Goal: Find specific page/section: Find specific page/section

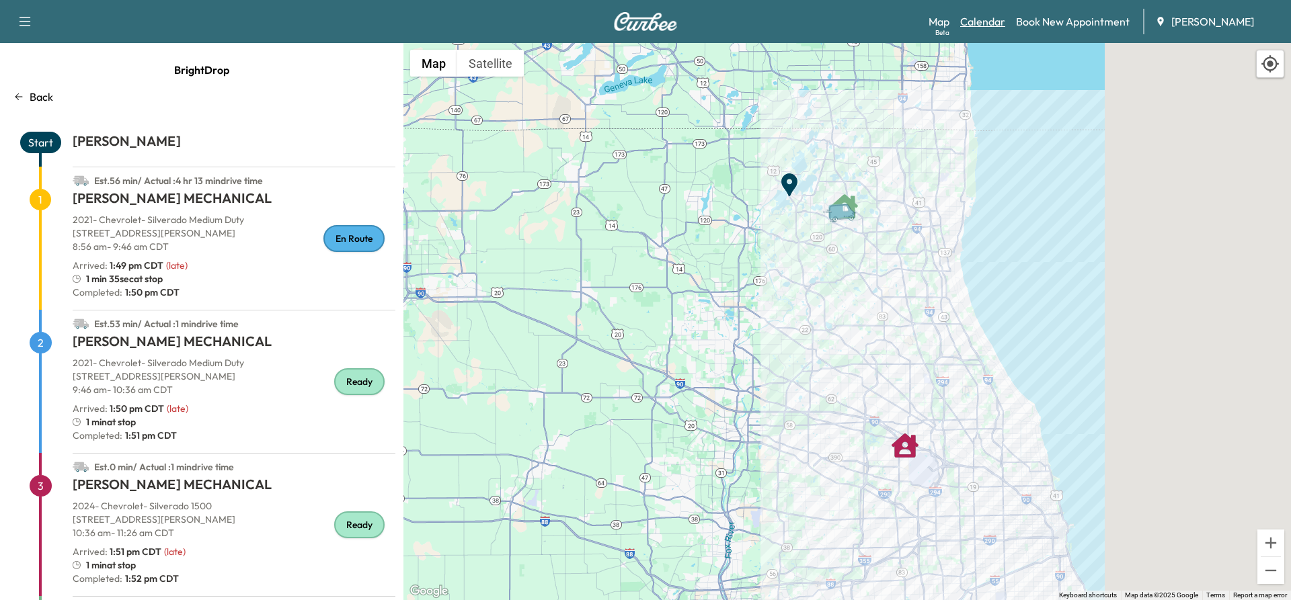
click at [979, 24] on link "Calendar" at bounding box center [982, 21] width 45 height 16
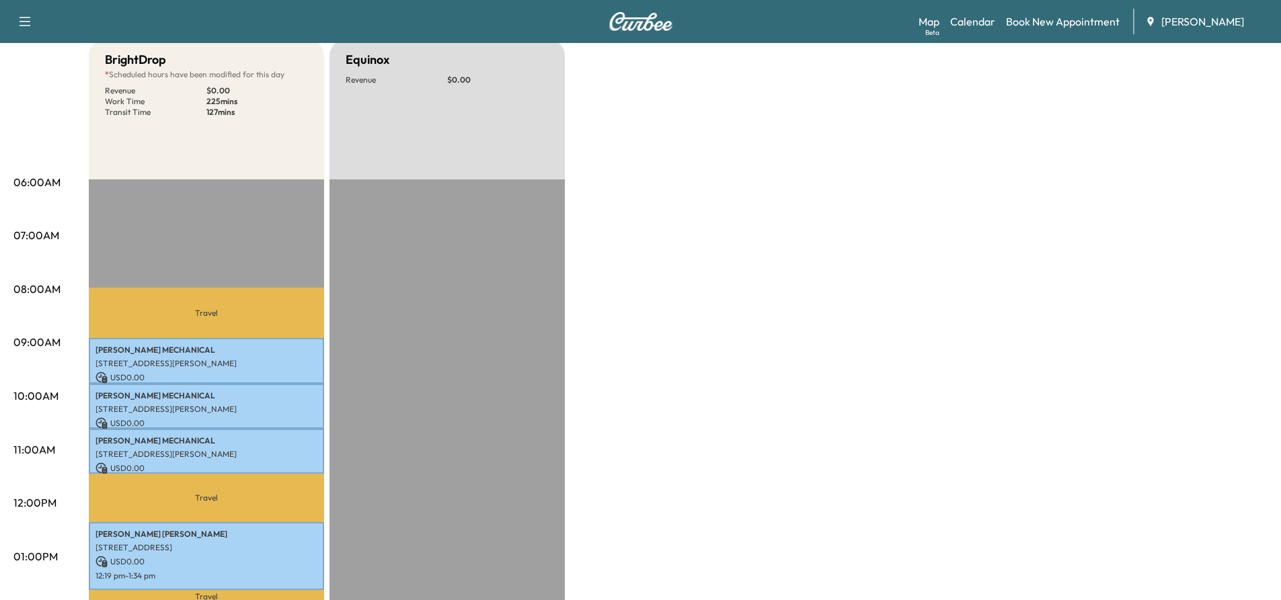
scroll to position [67, 0]
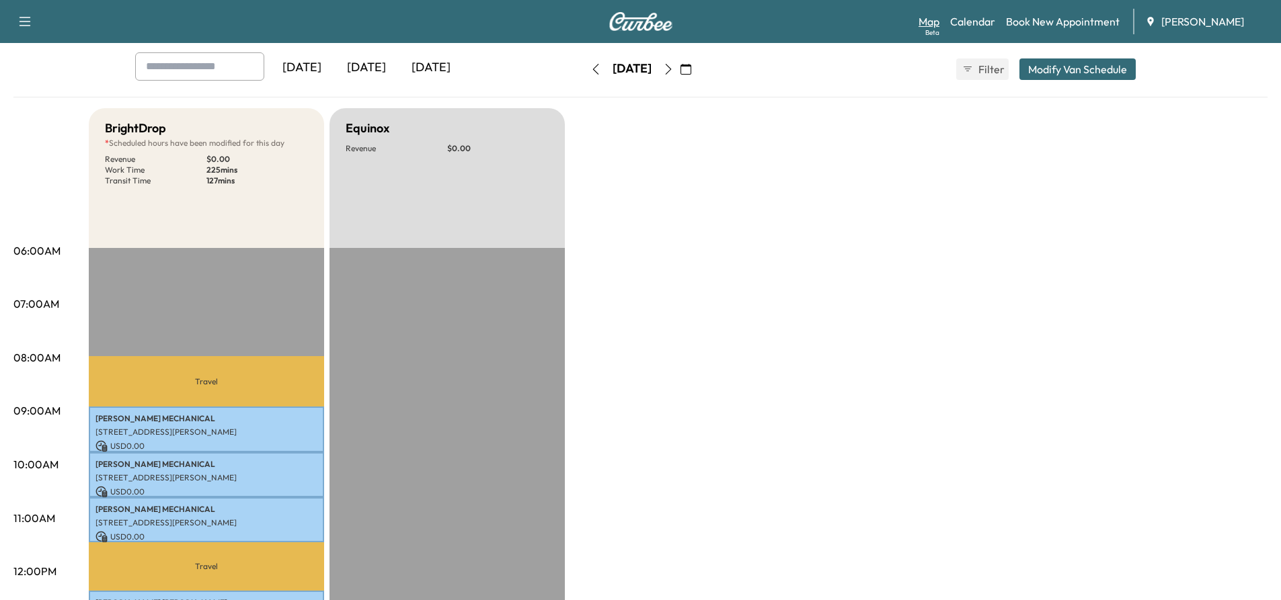
click at [933, 19] on link "Map Beta" at bounding box center [929, 21] width 21 height 16
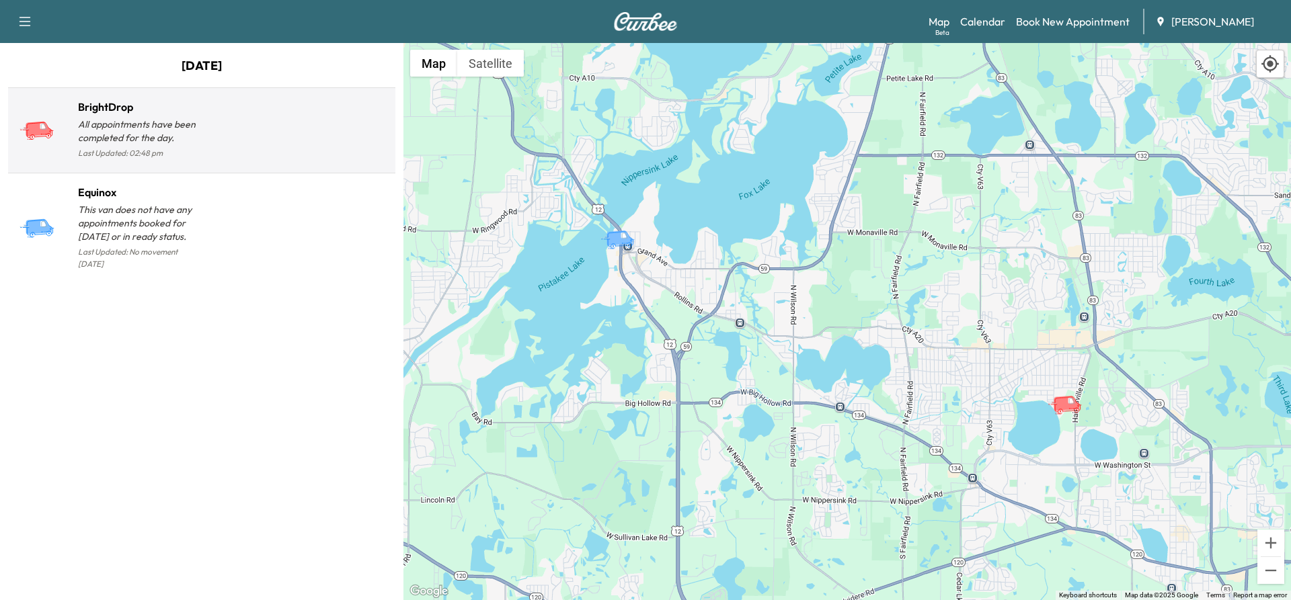
click at [125, 112] on h1 "BrightDrop" at bounding box center [140, 107] width 124 height 16
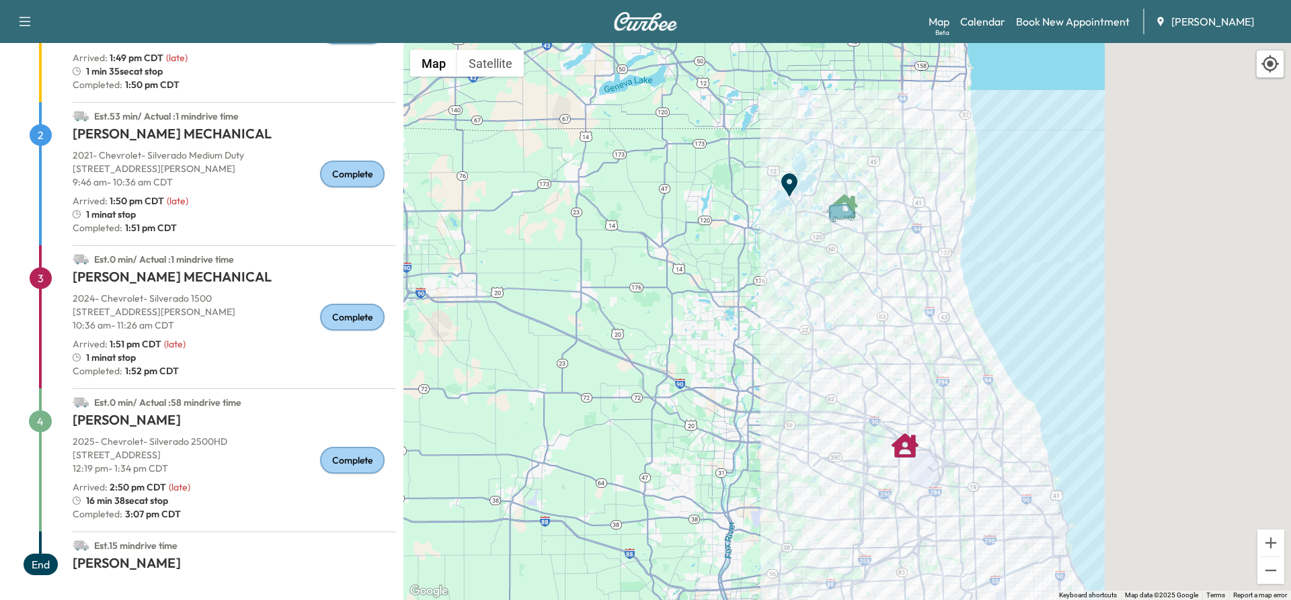
scroll to position [210, 0]
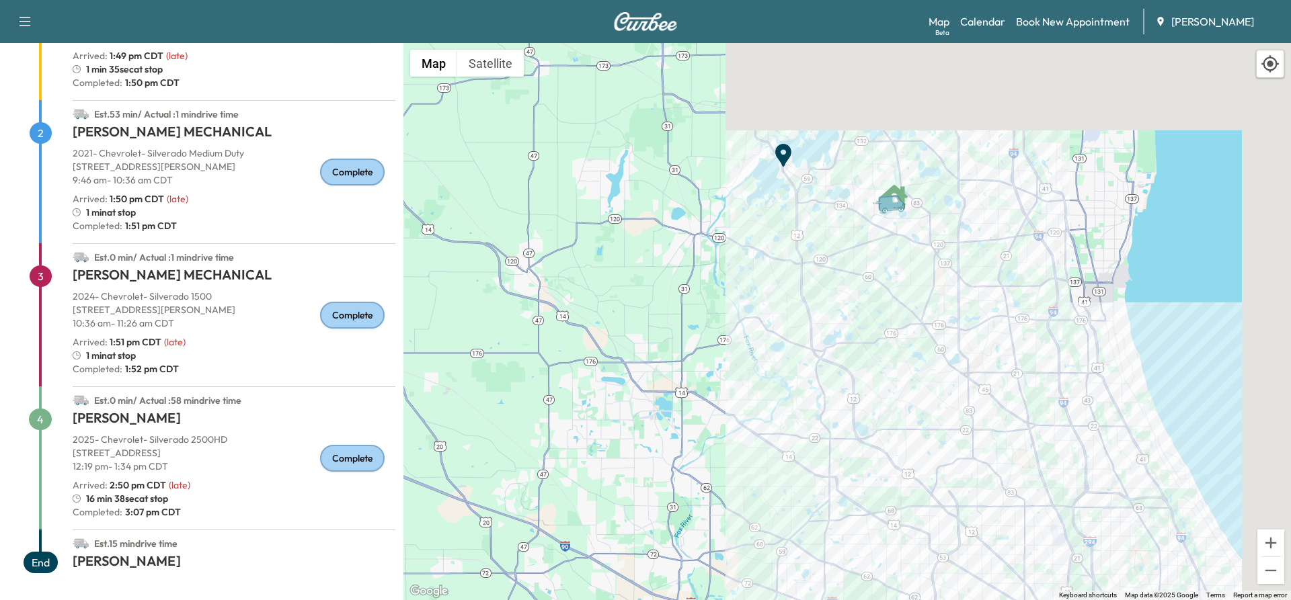
drag, startPoint x: 887, startPoint y: 237, endPoint x: 888, endPoint y: 411, distance: 173.5
click at [888, 411] on div "To activate drag with keyboard, press Alt + Enter. Once in keyboard drag state,…" at bounding box center [847, 321] width 888 height 557
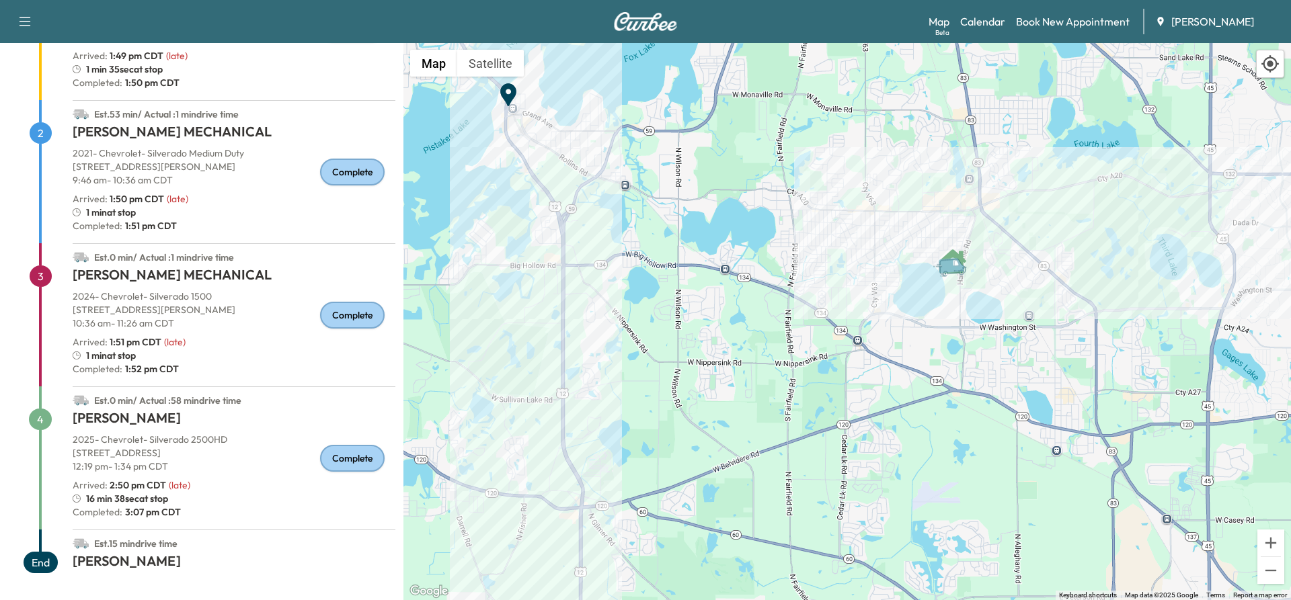
drag, startPoint x: 893, startPoint y: 352, endPoint x: 908, endPoint y: 531, distance: 179.5
click at [907, 544] on div "To activate drag with keyboard, press Alt + Enter. Once in keyboard drag state,…" at bounding box center [847, 321] width 888 height 557
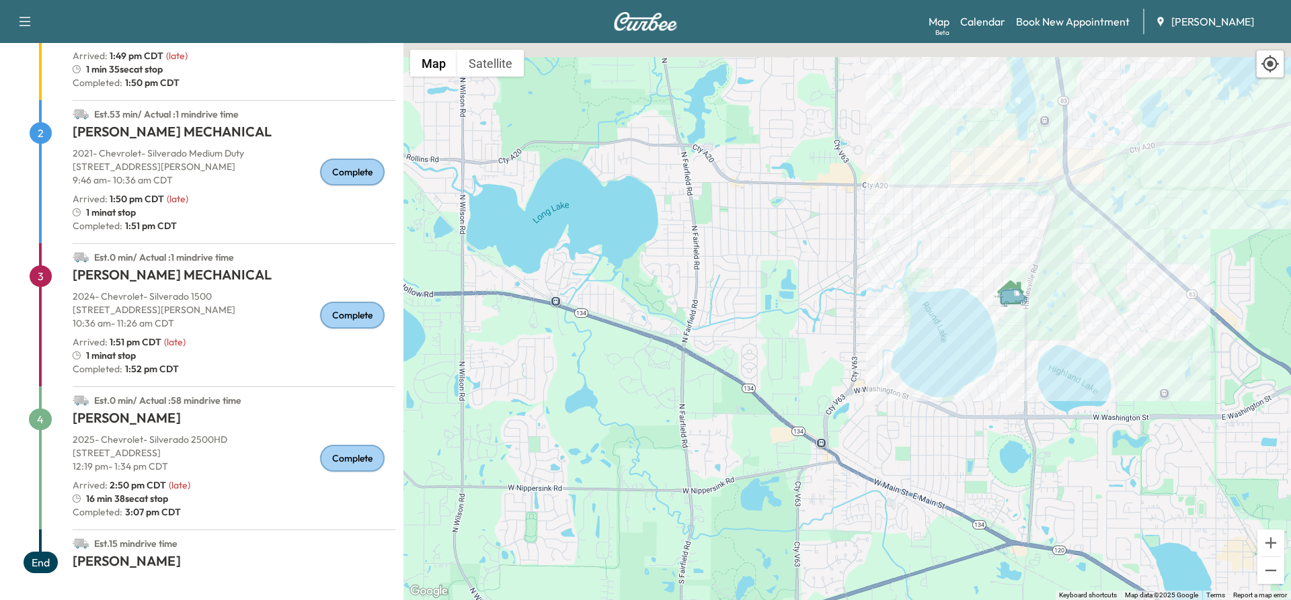
drag, startPoint x: 919, startPoint y: 347, endPoint x: 912, endPoint y: 542, distance: 195.1
click at [912, 542] on div "To activate drag with keyboard, press Alt + Enter. Once in keyboard drag state,…" at bounding box center [847, 321] width 888 height 557
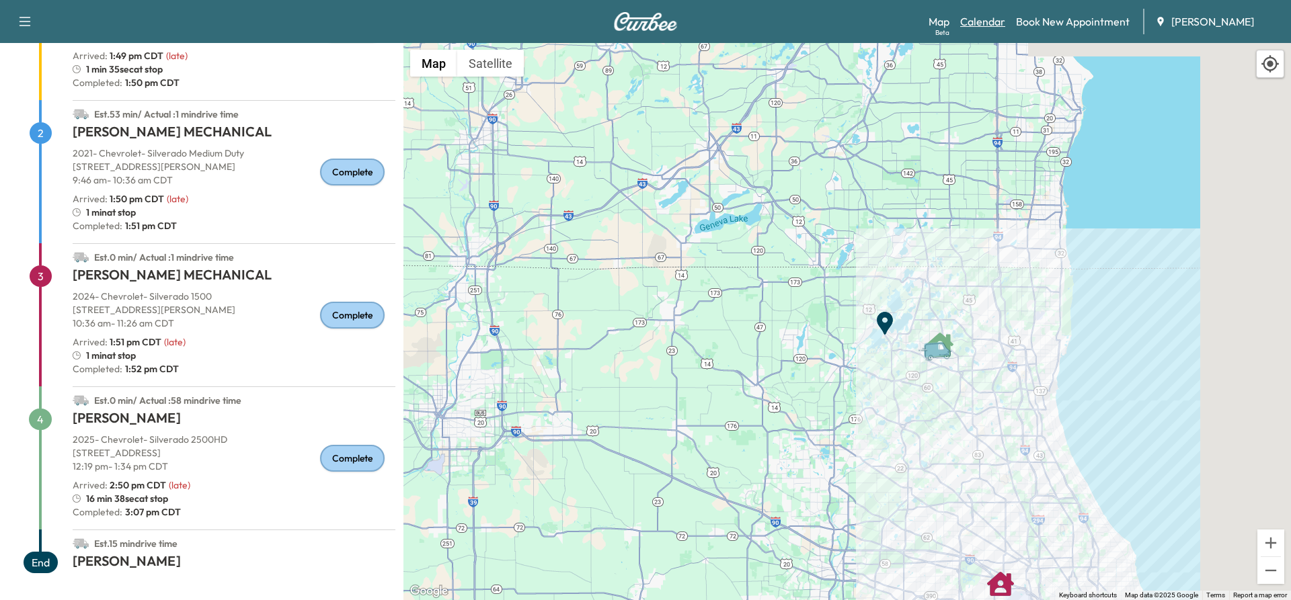
click at [987, 25] on link "Calendar" at bounding box center [982, 21] width 45 height 16
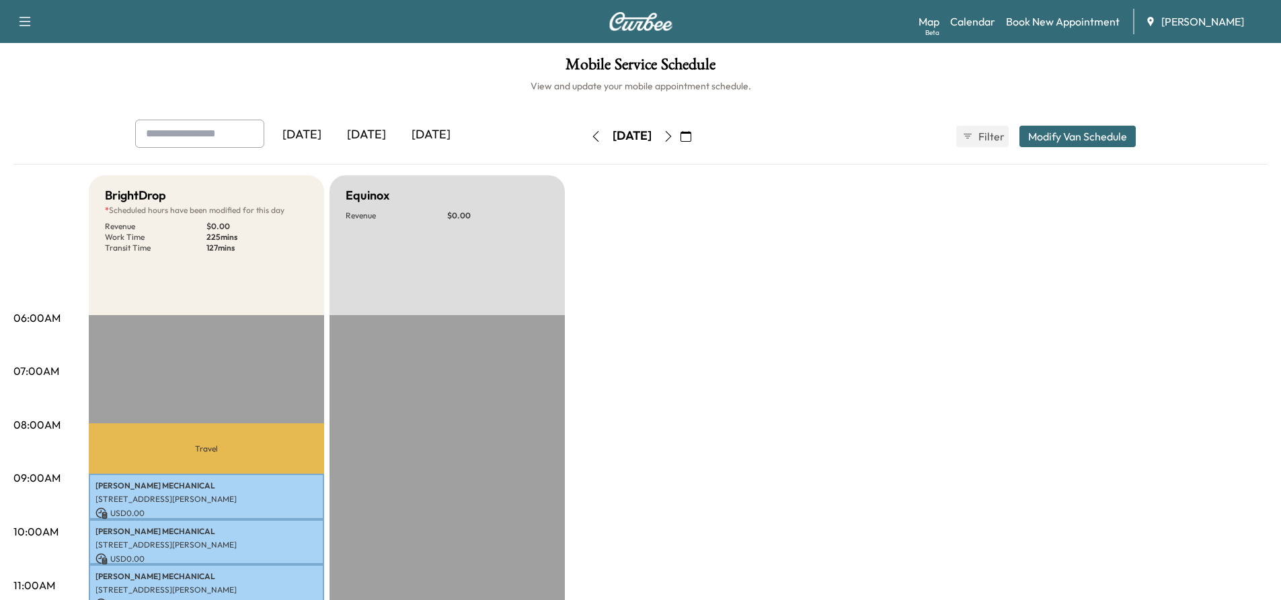
click at [674, 139] on icon "button" at bounding box center [668, 136] width 11 height 11
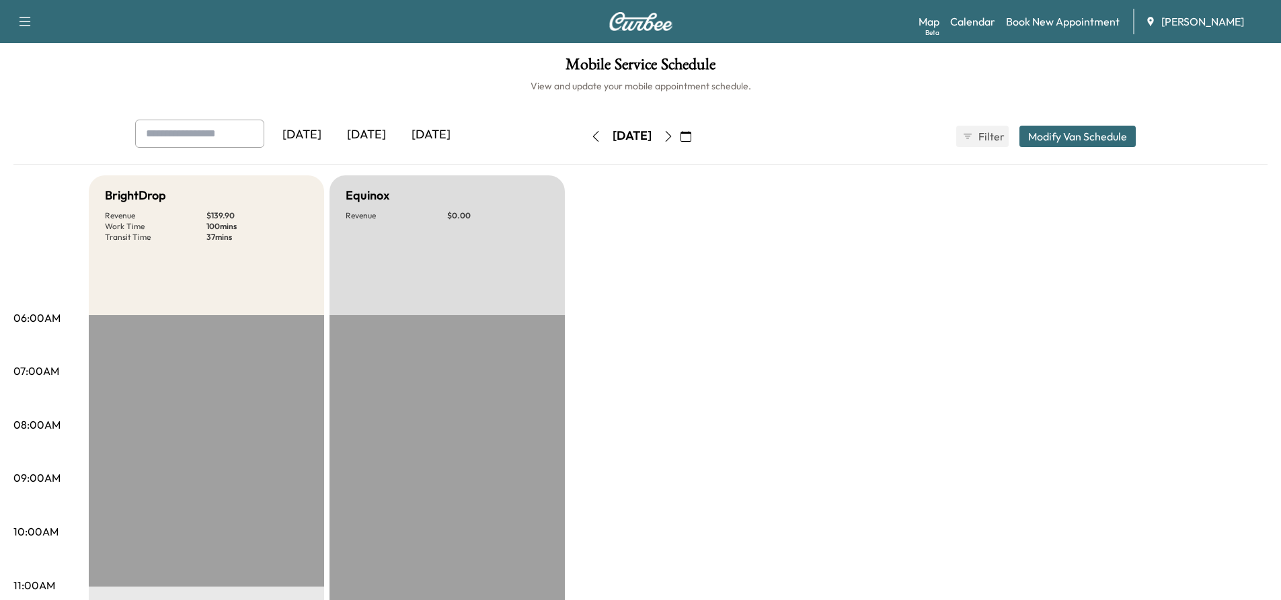
click at [674, 138] on icon "button" at bounding box center [668, 136] width 11 height 11
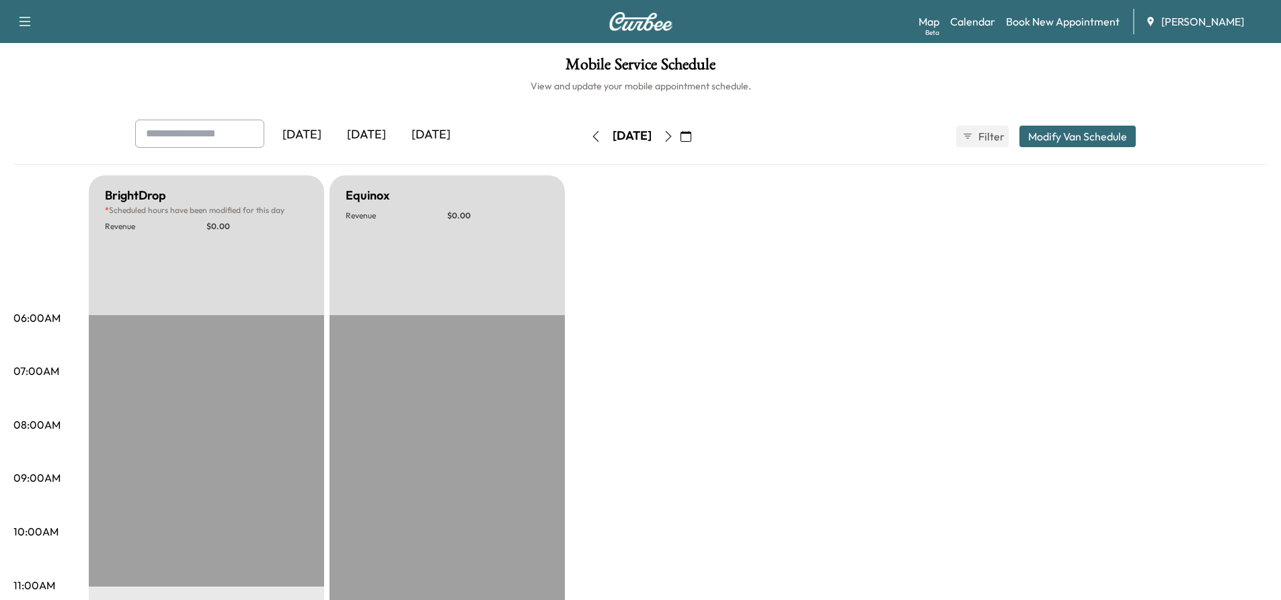
click at [674, 135] on icon "button" at bounding box center [668, 136] width 11 height 11
click at [674, 138] on icon "button" at bounding box center [668, 136] width 11 height 11
click at [674, 140] on icon "button" at bounding box center [668, 136] width 11 height 11
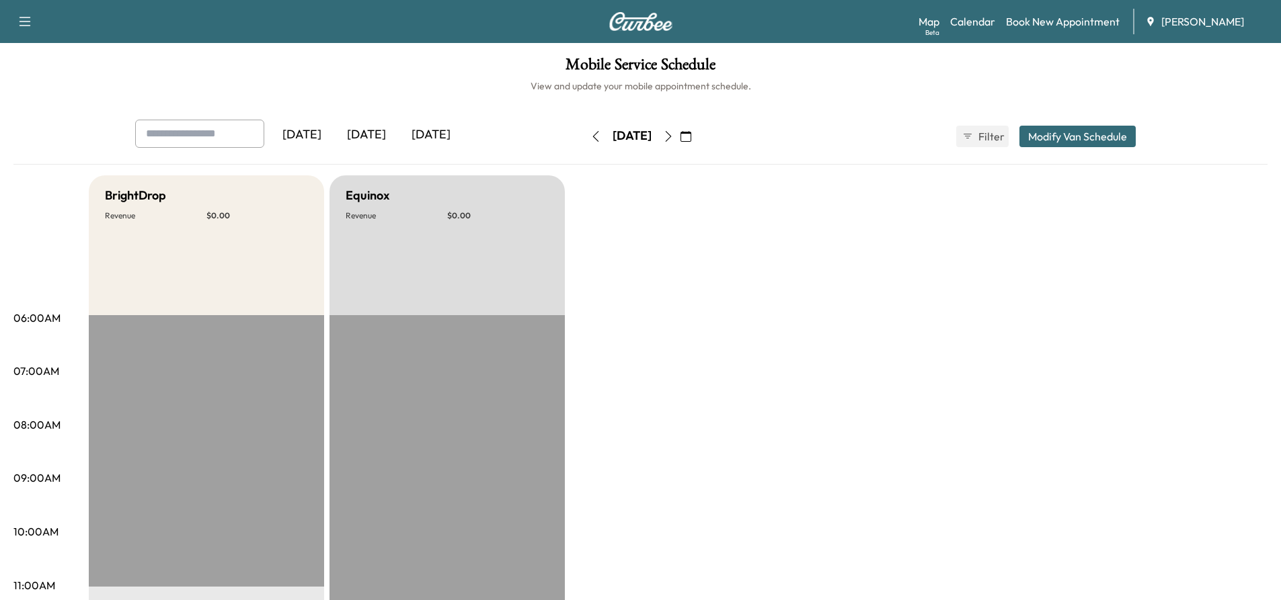
click at [510, 92] on h6 "View and update your mobile appointment schedule." at bounding box center [640, 85] width 1254 height 13
